Goal: Use online tool/utility: Utilize a website feature to perform a specific function

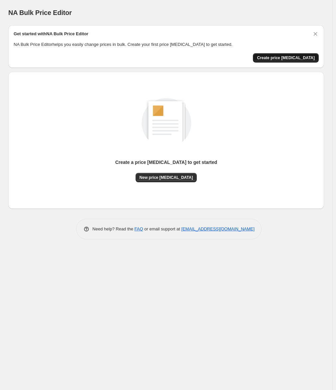
click at [289, 59] on span "Create price [MEDICAL_DATA]" at bounding box center [286, 57] width 58 height 5
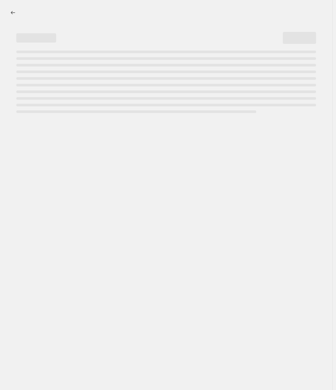
select select "percentage"
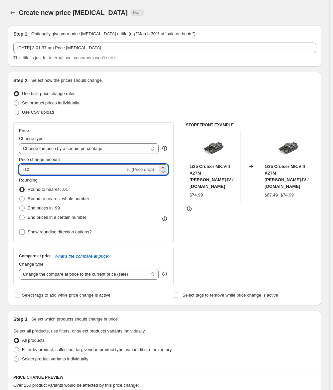
drag, startPoint x: 34, startPoint y: 167, endPoint x: 26, endPoint y: 168, distance: 8.1
click at [26, 168] on input "-10" at bounding box center [72, 169] width 106 height 11
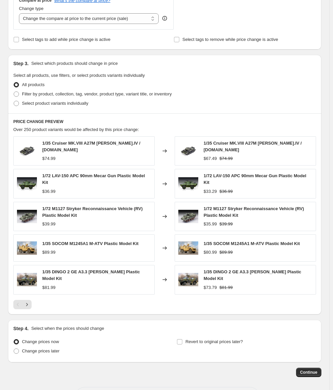
scroll to position [275, 0]
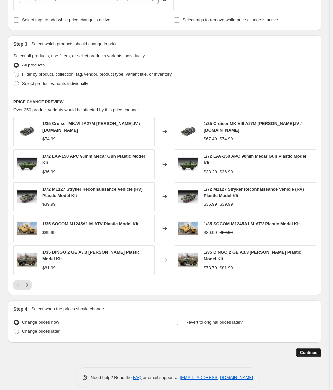
type input "-85"
click at [310, 349] on button "Continue" at bounding box center [308, 352] width 25 height 9
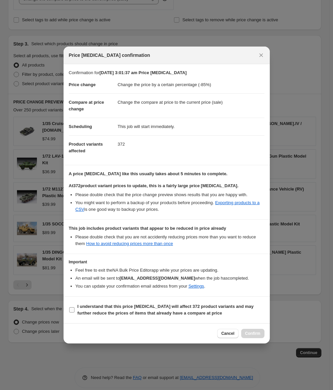
click at [72, 308] on input "I understand that this price [MEDICAL_DATA] will affect 372 product variants an…" at bounding box center [71, 309] width 5 height 5
checkbox input "true"
click at [251, 331] on span "Confirm" at bounding box center [252, 333] width 15 height 5
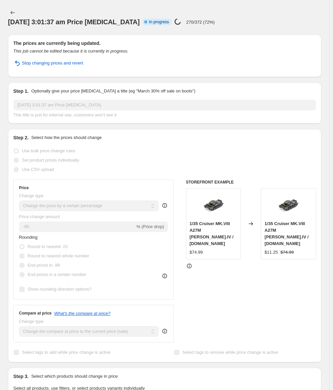
click at [270, 15] on div "[DATE] 3:01:37 am Price [MEDICAL_DATA] Info Partially complete In progress Pric…" at bounding box center [164, 17] width 313 height 19
